Goal: Check status: Check status

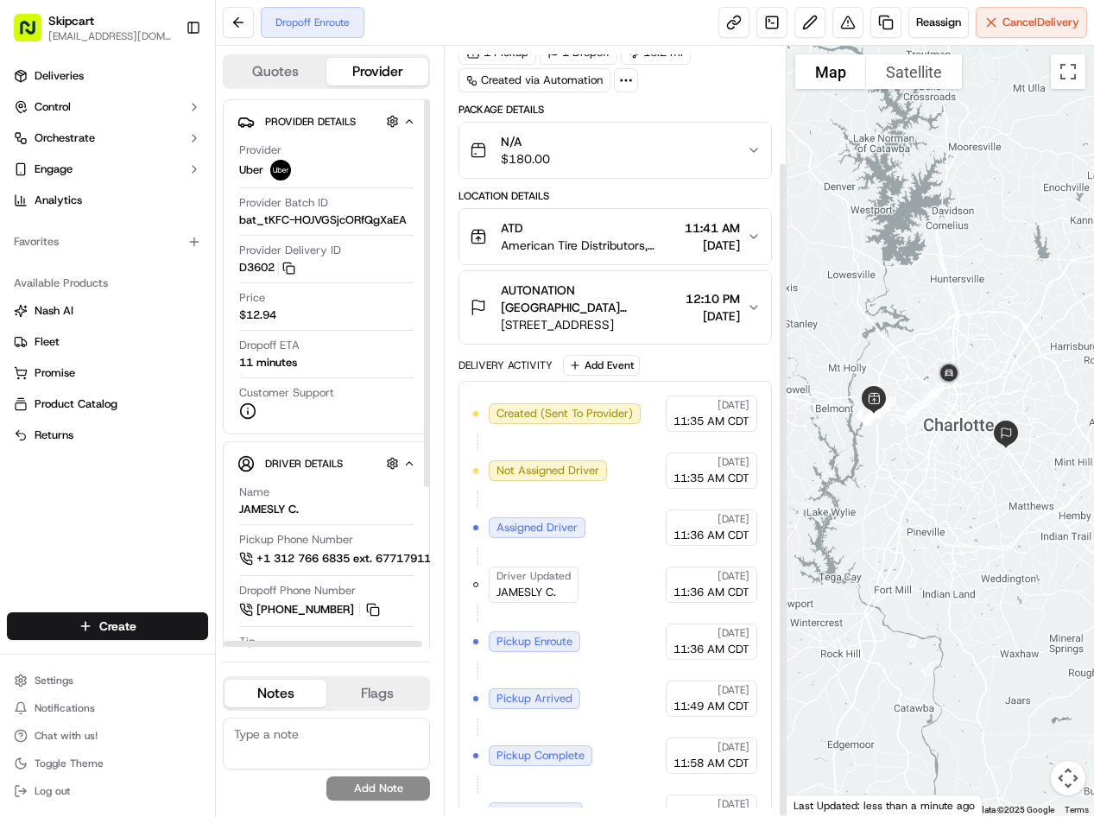
scroll to position [136, 0]
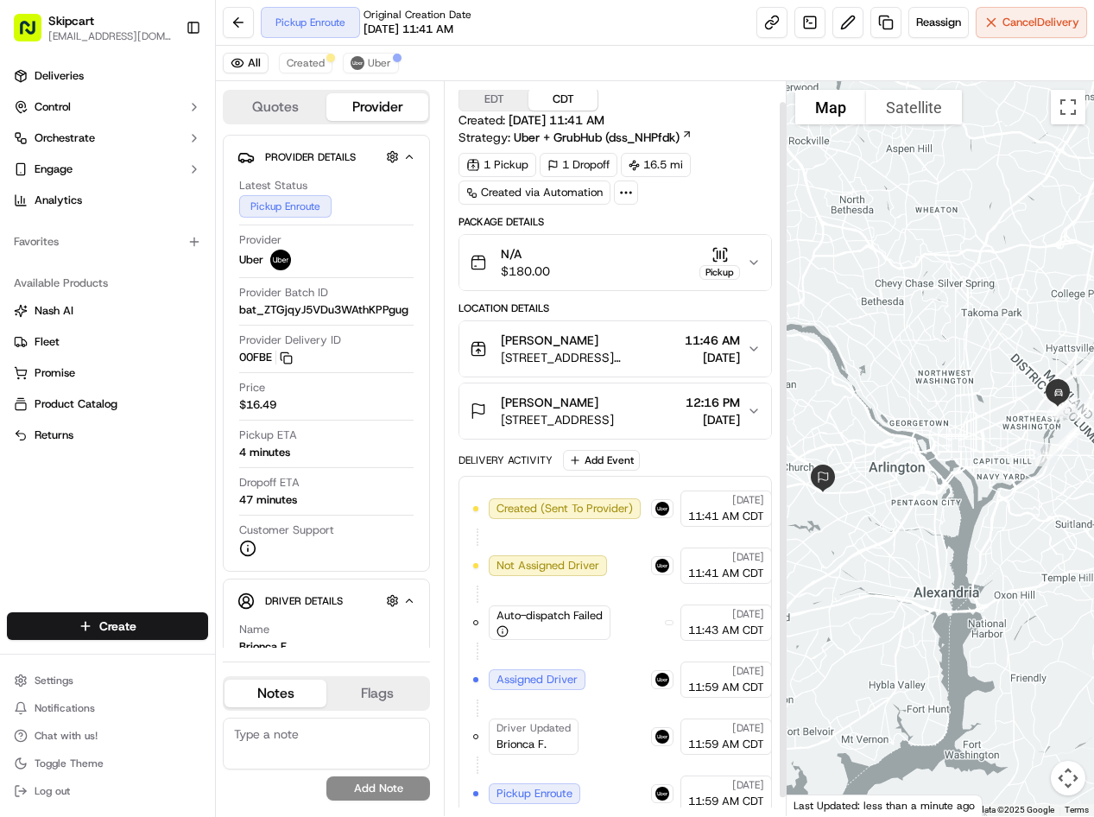
scroll to position [41, 0]
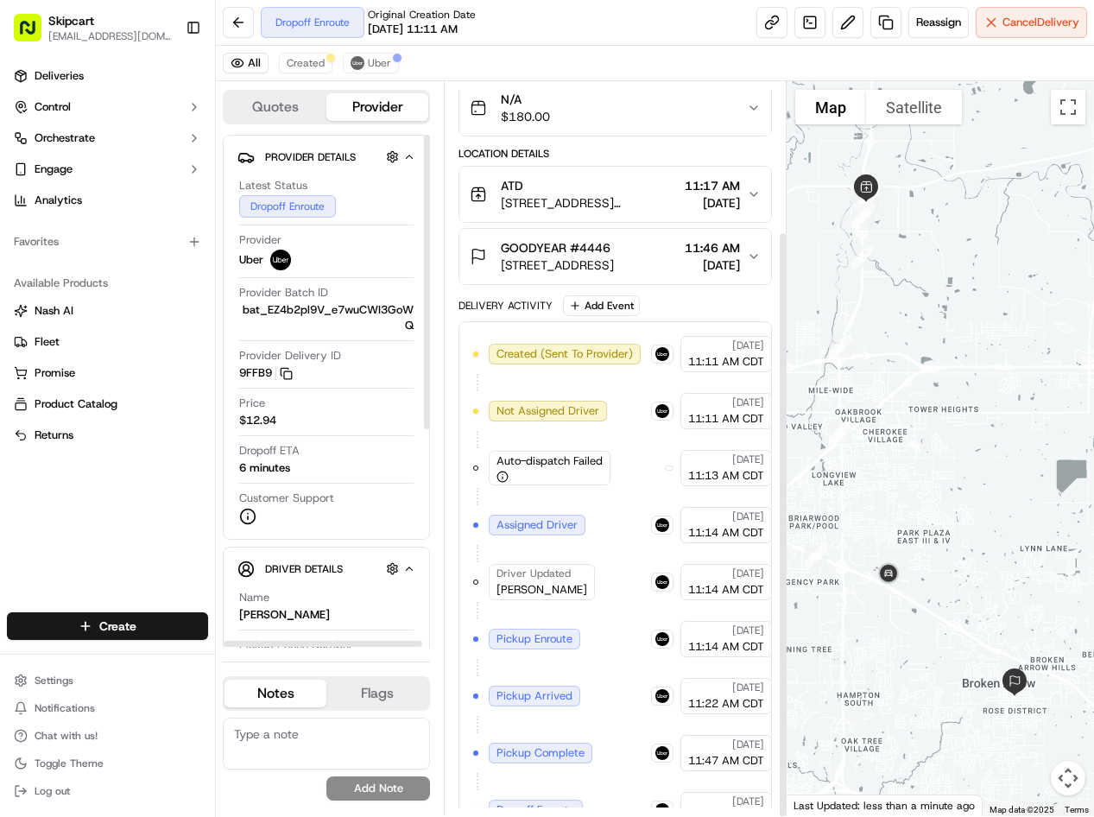
scroll to position [187, 0]
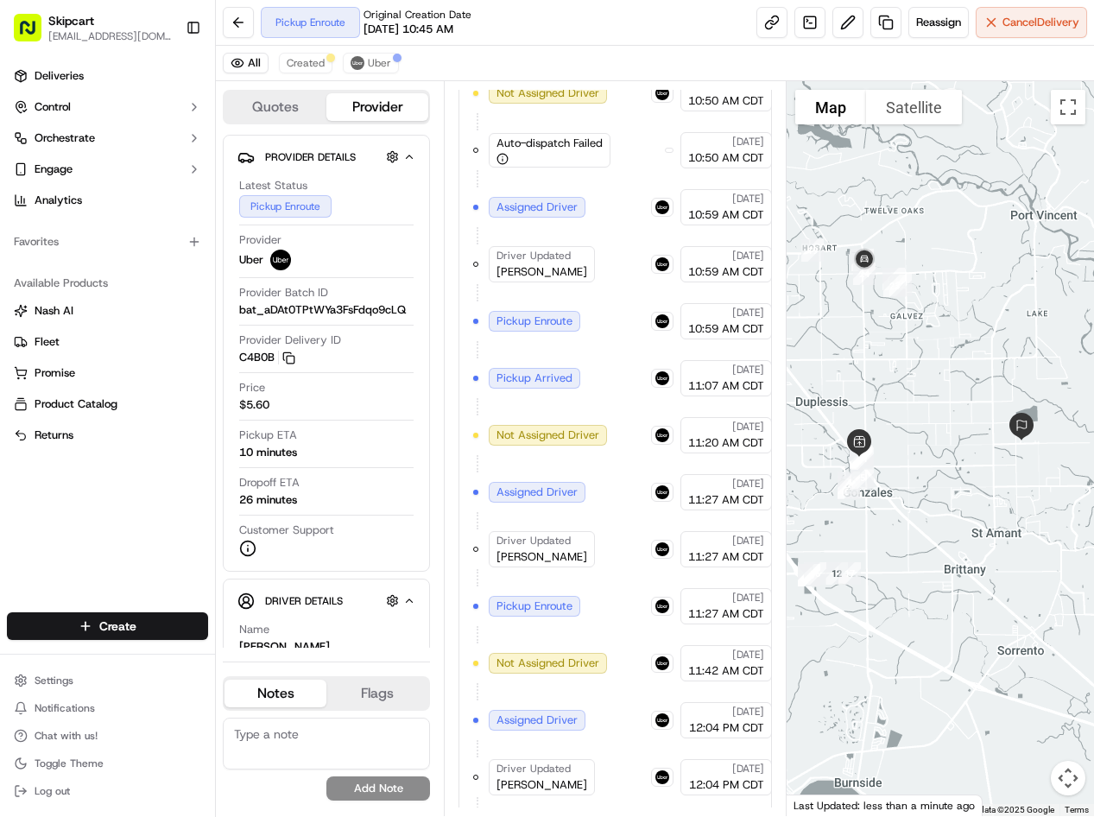
scroll to position [757, 0]
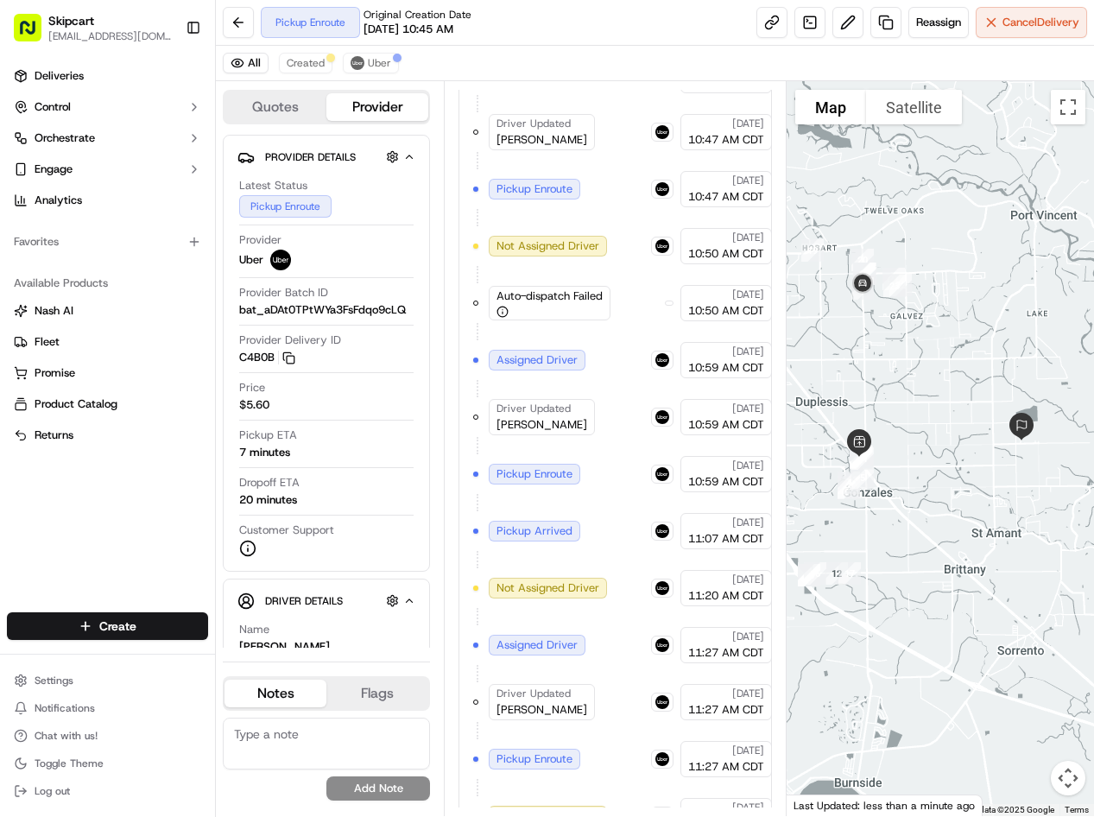
scroll to position [757, 0]
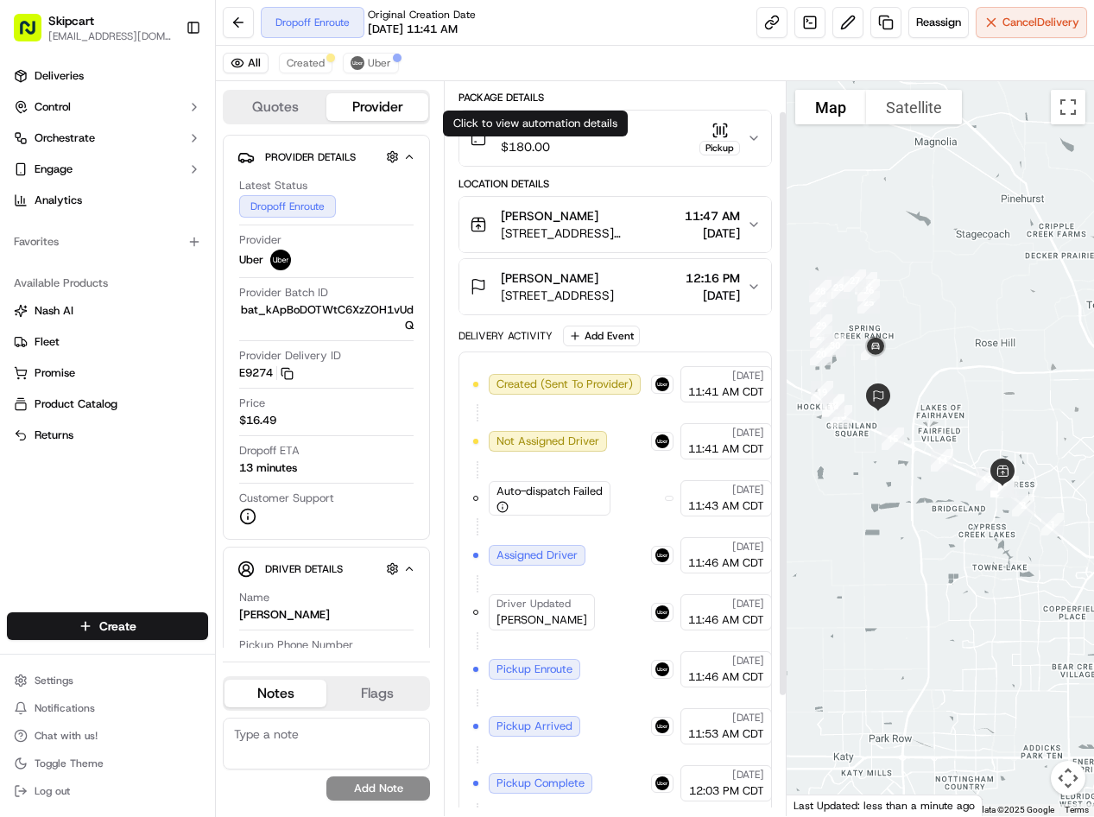
scroll to position [187, 0]
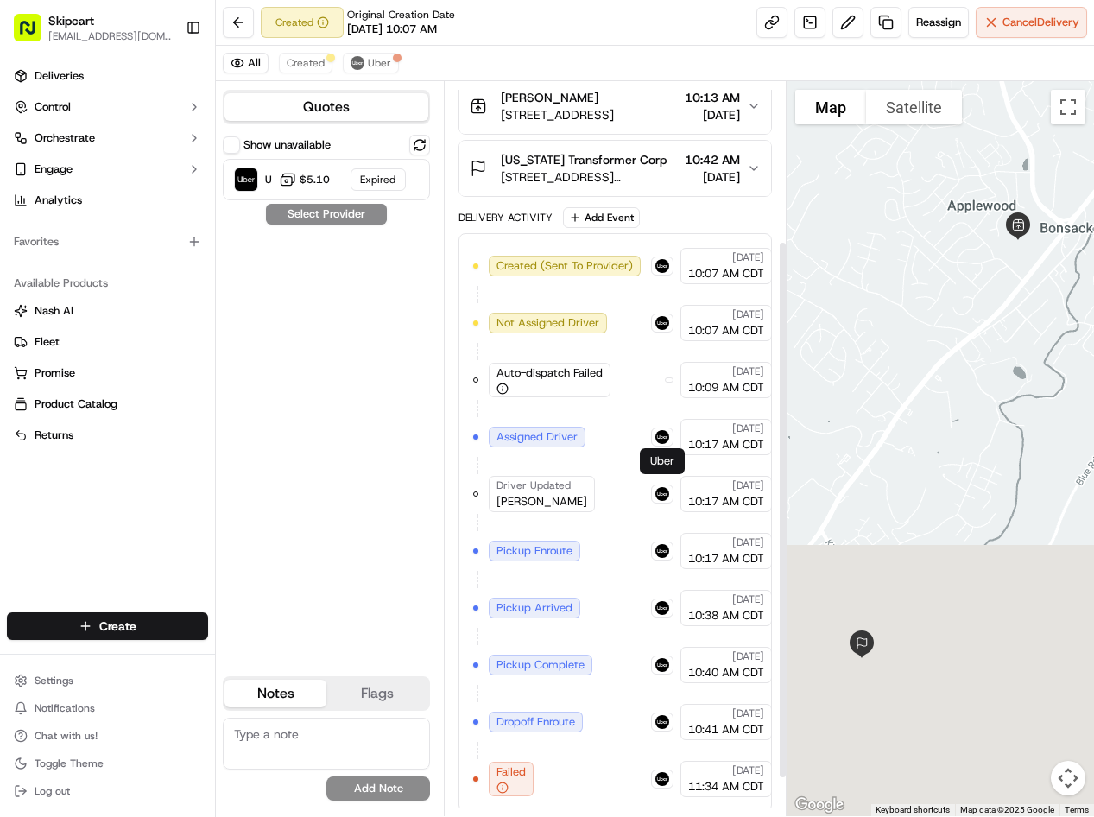
scroll to position [269, 0]
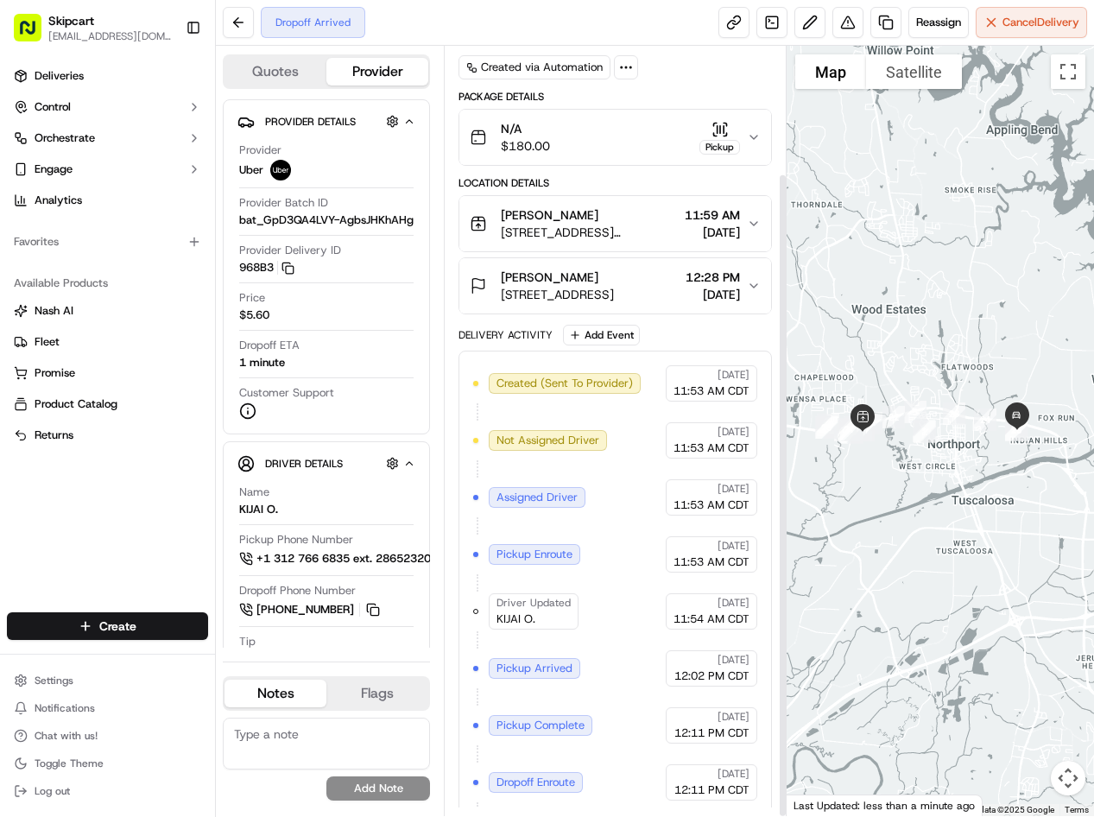
scroll to position [152, 0]
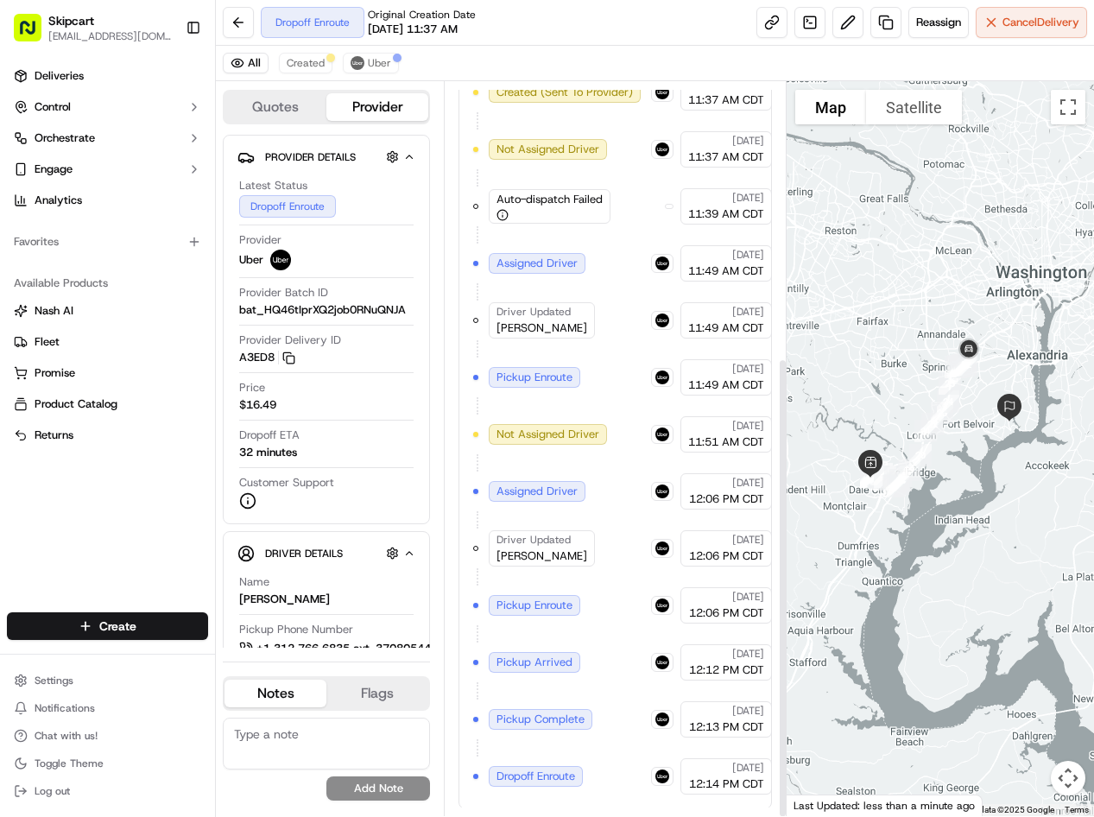
scroll to position [440, 0]
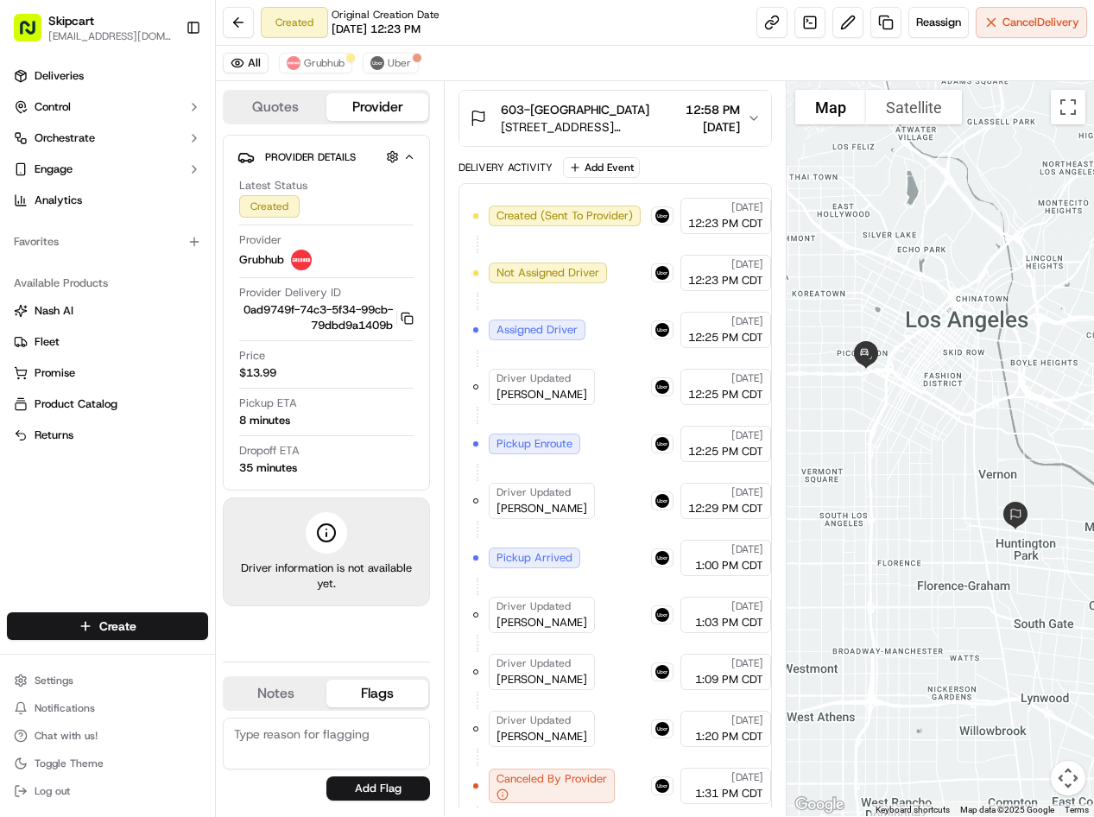
scroll to position [383, 0]
